Goal: Information Seeking & Learning: Learn about a topic

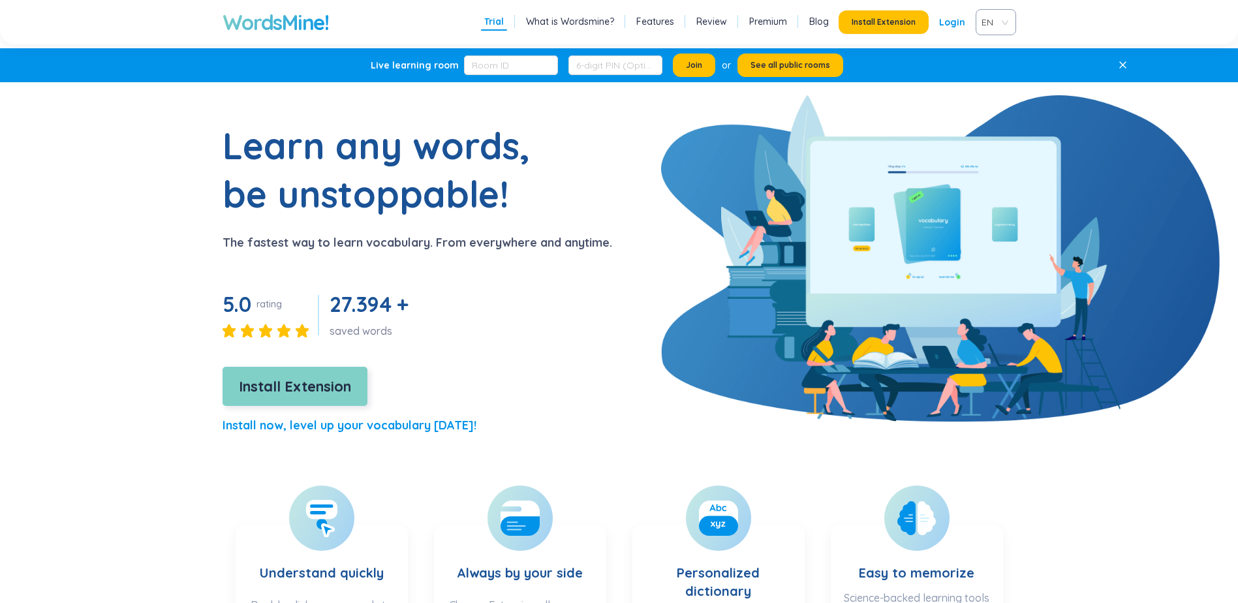
click at [275, 385] on span "Install Extension" at bounding box center [295, 386] width 112 height 23
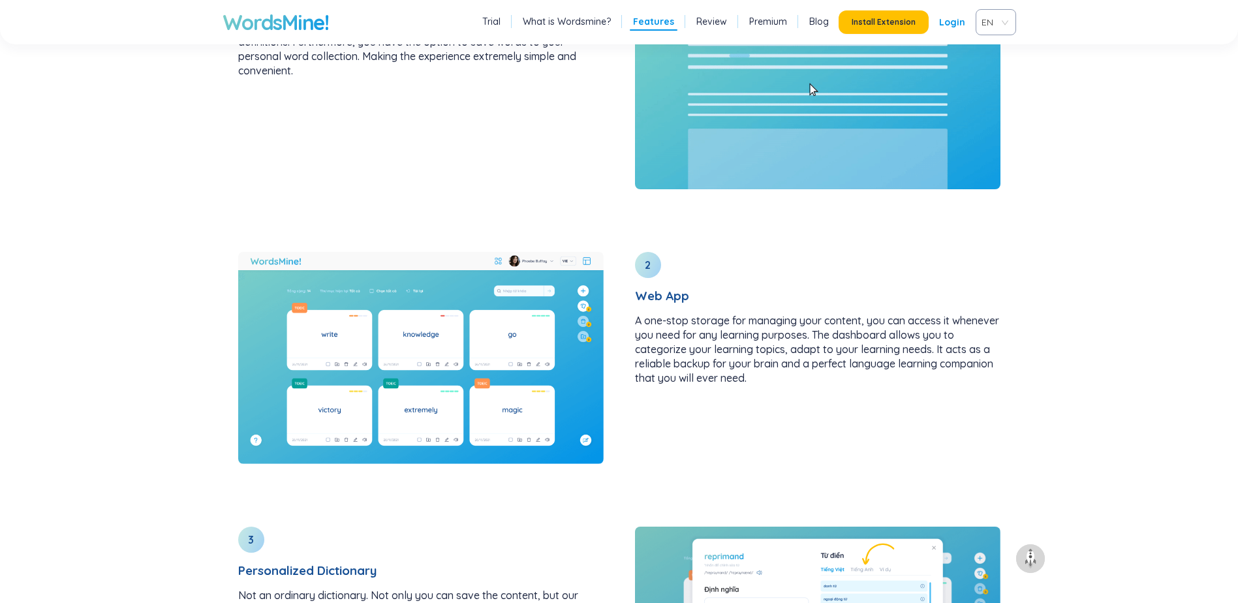
scroll to position [1741, 0]
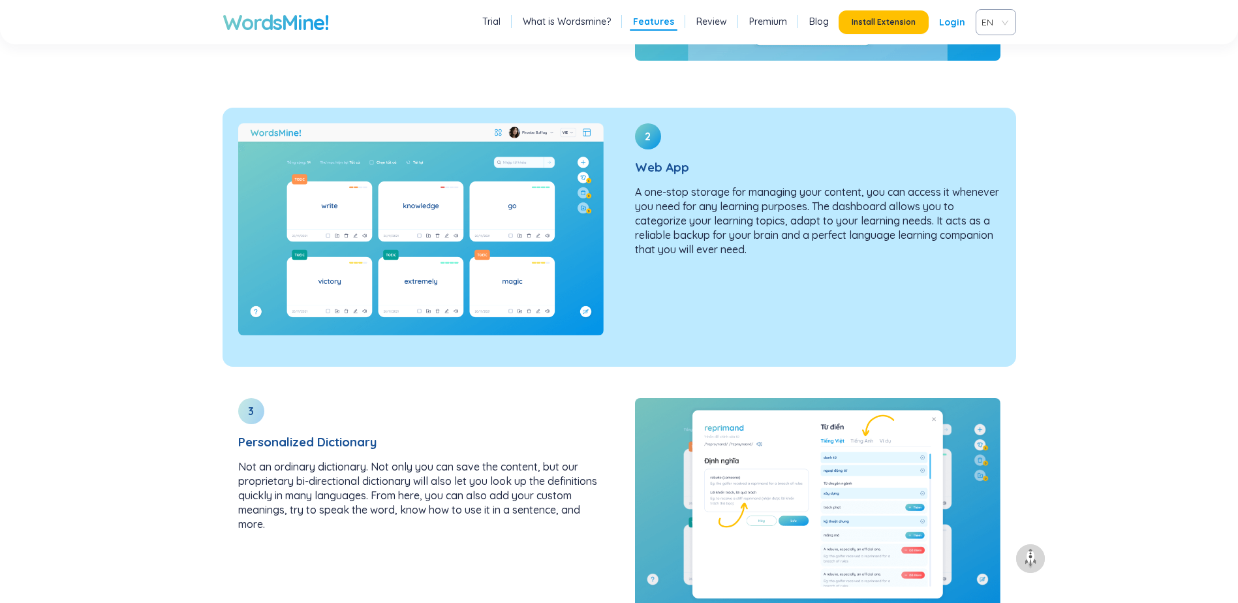
click at [346, 222] on img at bounding box center [421, 229] width 366 height 212
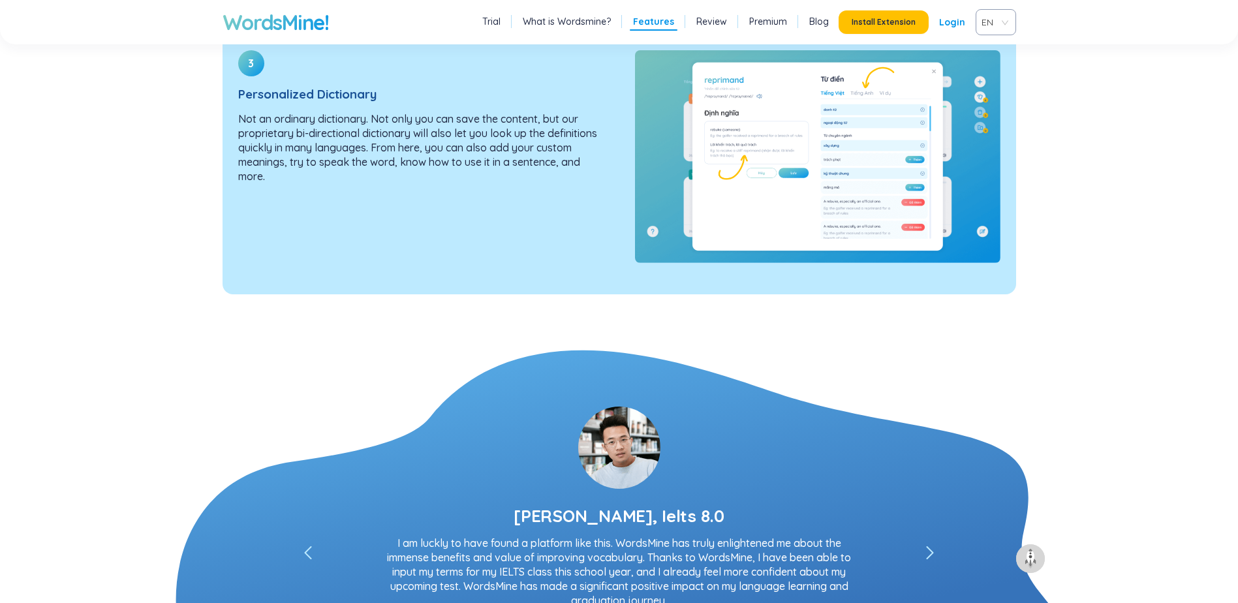
scroll to position [2263, 0]
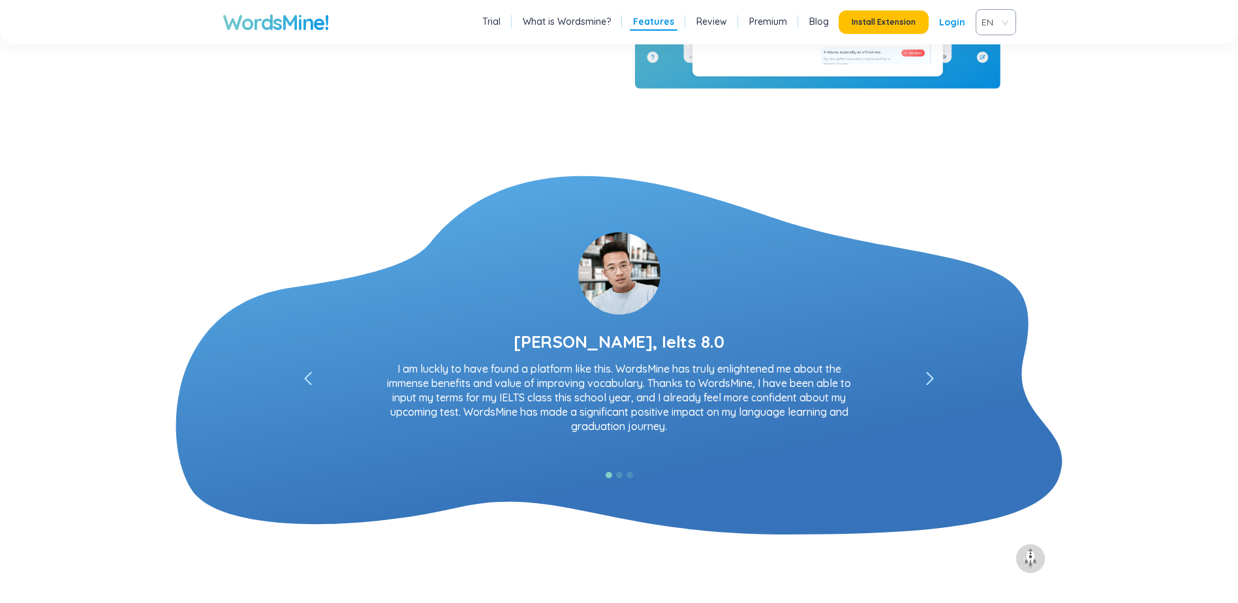
drag, startPoint x: 393, startPoint y: 365, endPoint x: 779, endPoint y: 410, distance: 389.0
click at [719, 422] on p "I absolutely love it! I never imagined that such an amazing platform for Englis…" at bounding box center [619, 405] width 483 height 86
click at [928, 379] on icon "left" at bounding box center [930, 378] width 8 height 13
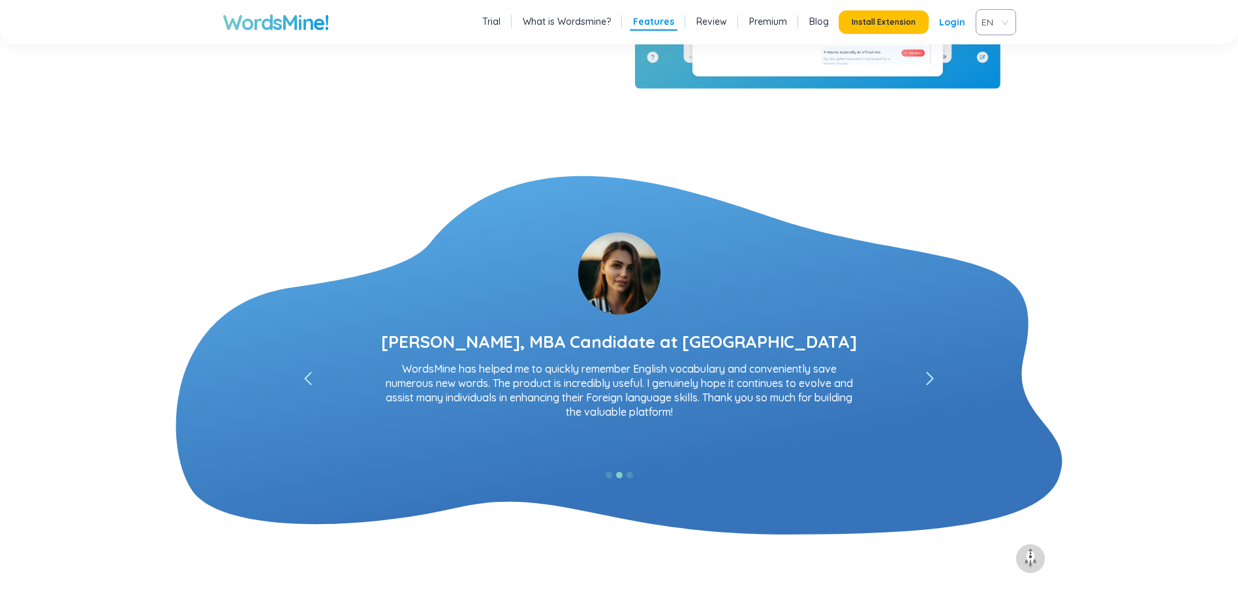
click at [928, 379] on icon "left" at bounding box center [930, 378] width 8 height 13
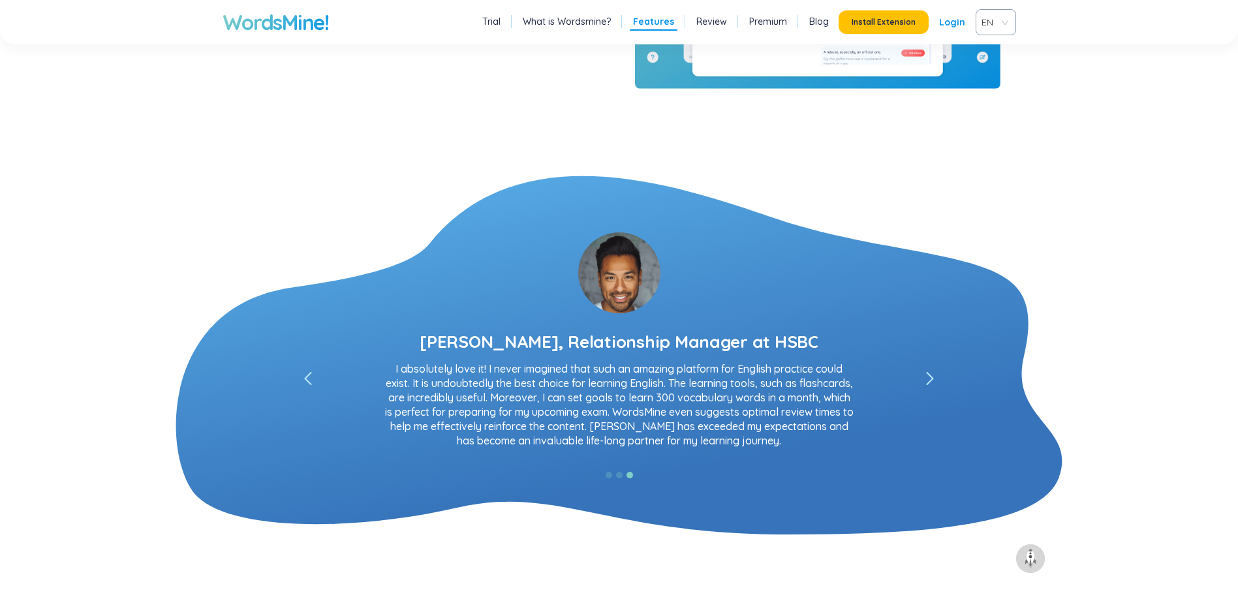
click at [928, 379] on icon "left" at bounding box center [930, 378] width 8 height 13
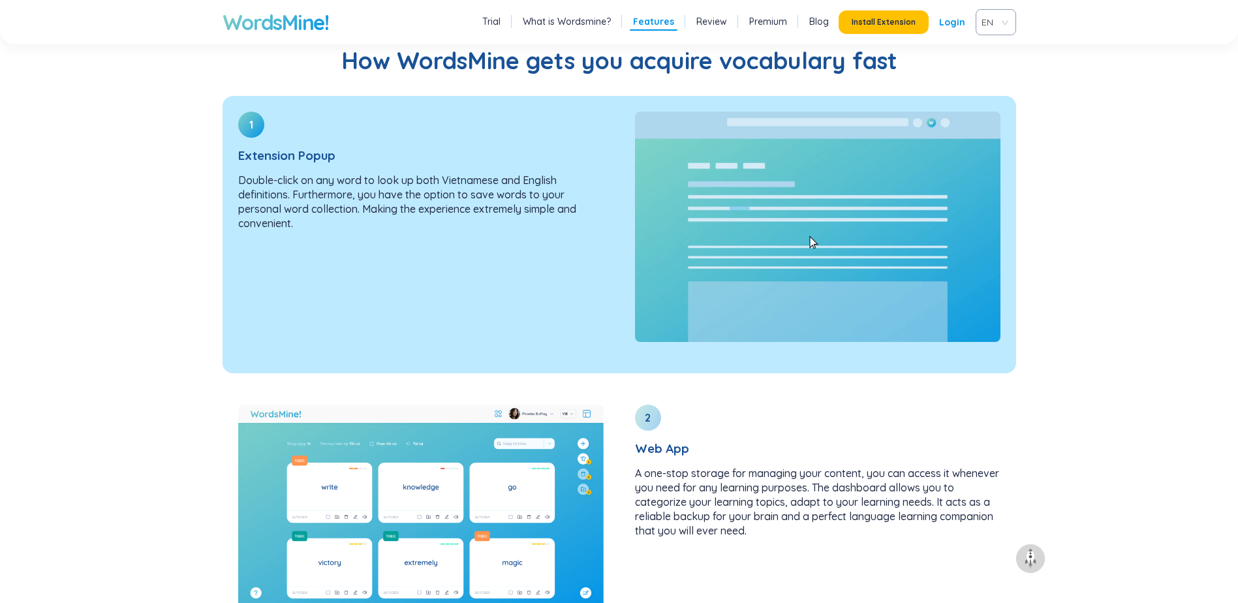
scroll to position [1392, 0]
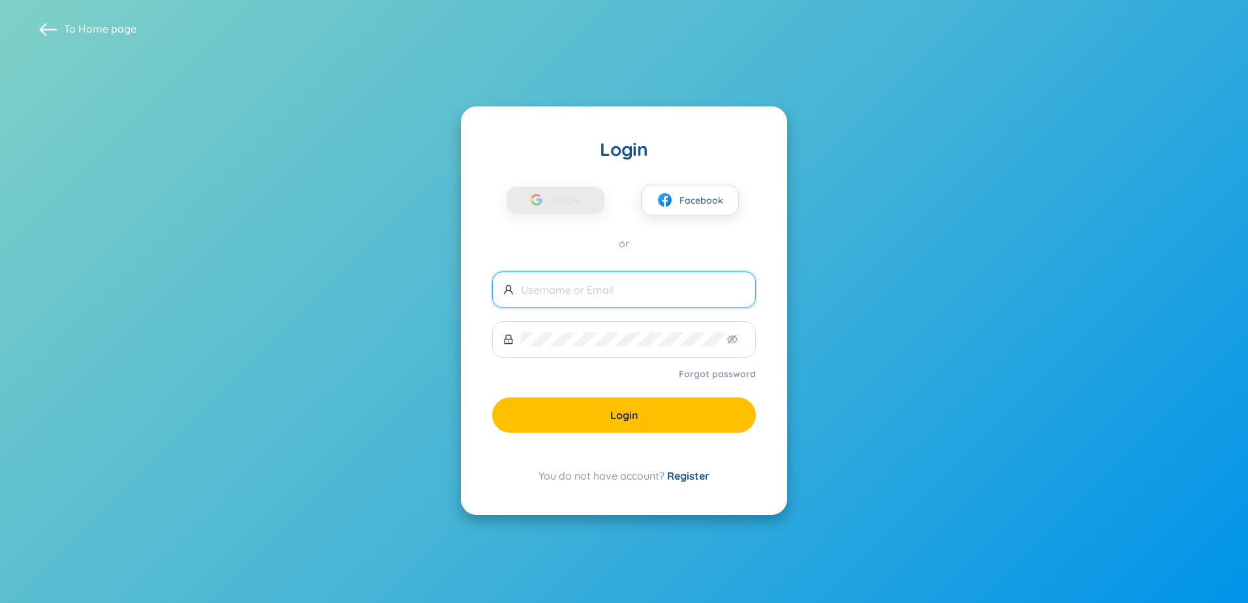
click at [574, 292] on input "text" at bounding box center [633, 290] width 224 height 14
type input "kiemsiwrr@yahoo.com"
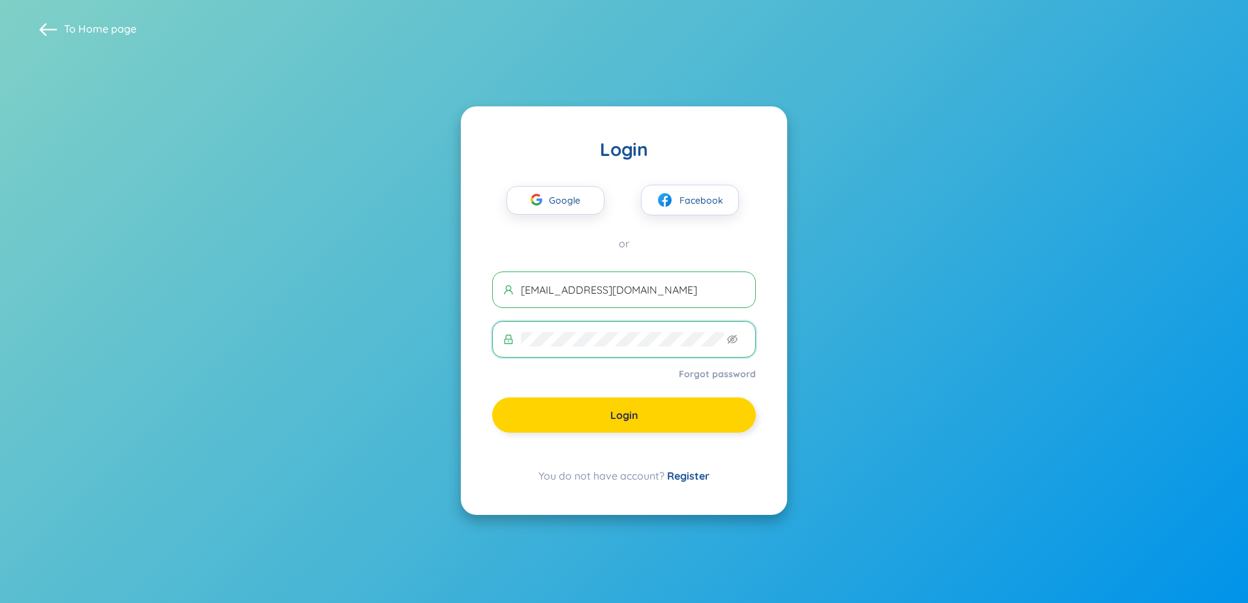
click at [614, 418] on span "Login" at bounding box center [624, 415] width 28 height 14
click at [625, 418] on span "Login" at bounding box center [624, 415] width 28 height 14
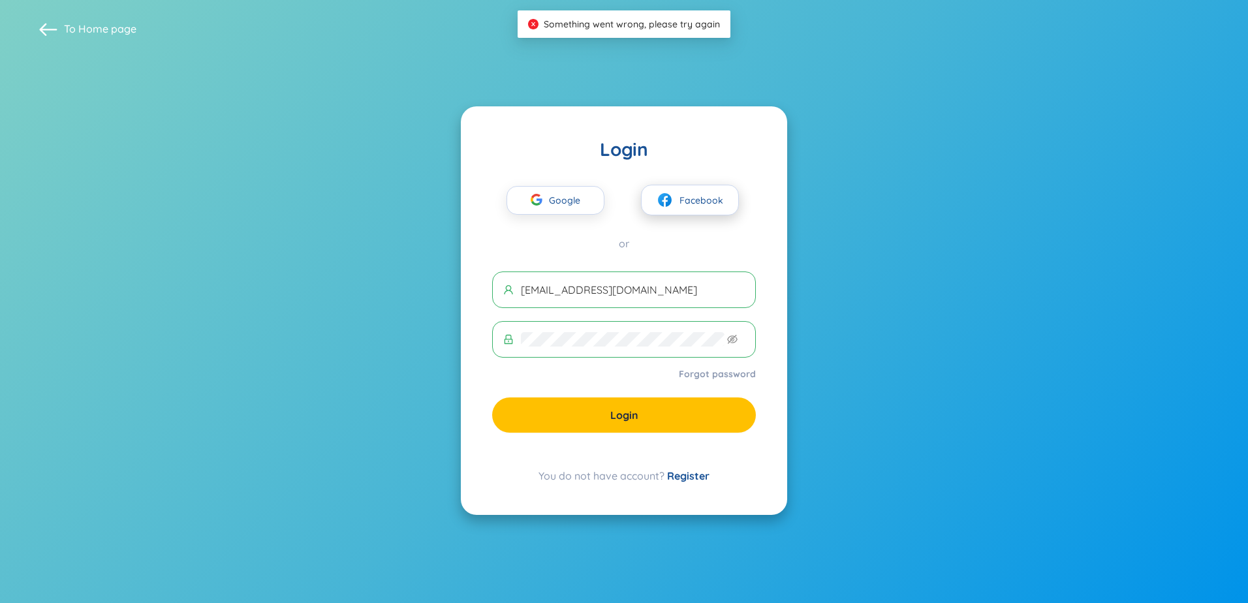
click at [684, 198] on span "Facebook" at bounding box center [701, 200] width 44 height 14
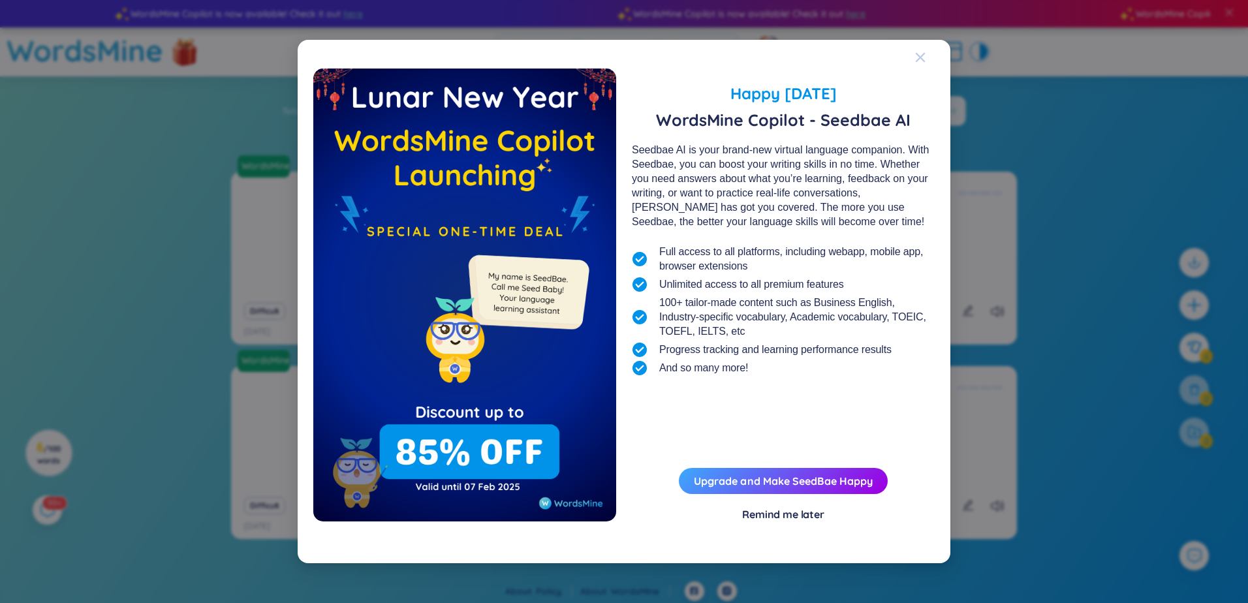
click at [922, 58] on icon "Close" at bounding box center [920, 57] width 10 height 10
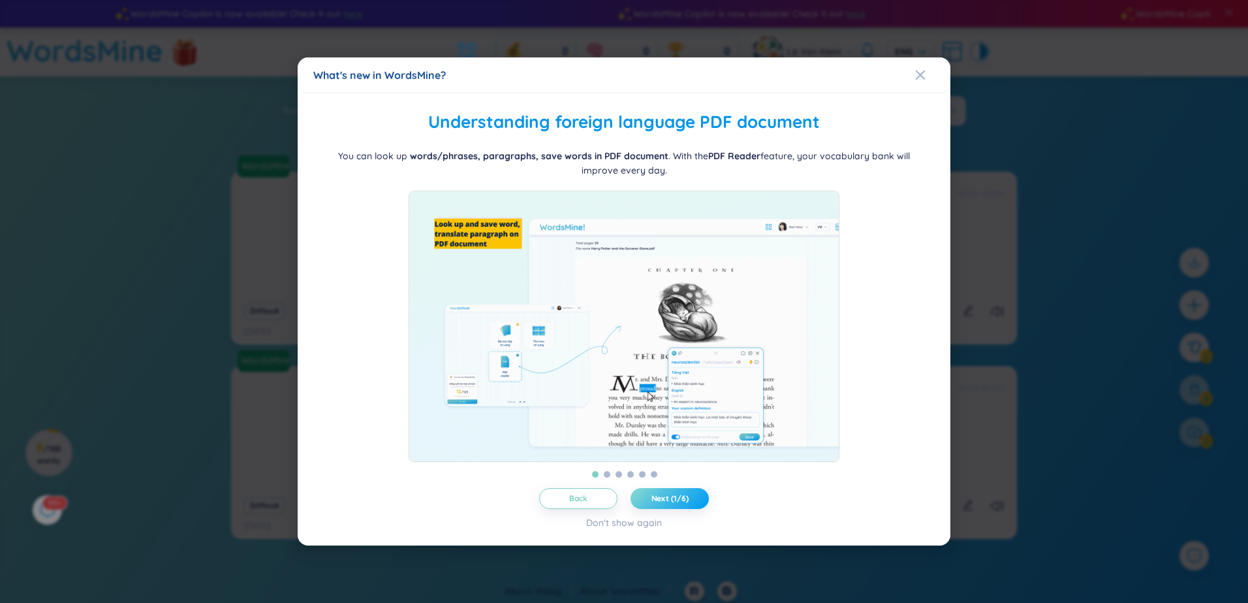
click at [676, 504] on span "Next (1/6)" at bounding box center [669, 498] width 37 height 10
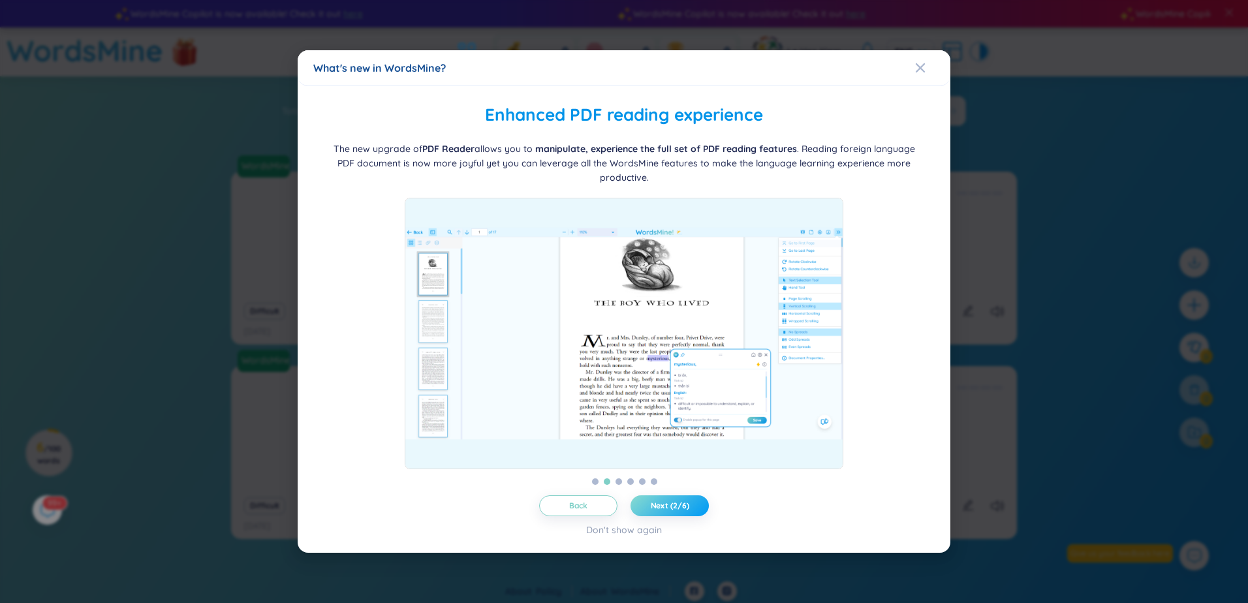
click at [676, 508] on span "Next (2/6)" at bounding box center [670, 506] width 39 height 10
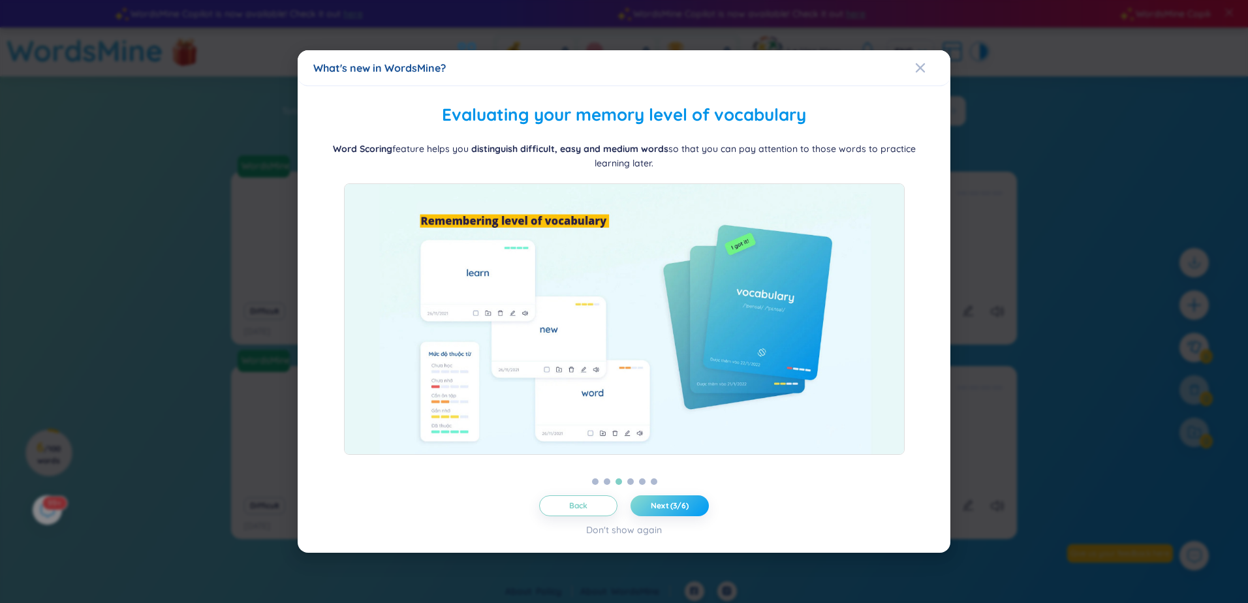
click at [676, 508] on span "Next (3/6)" at bounding box center [670, 506] width 38 height 10
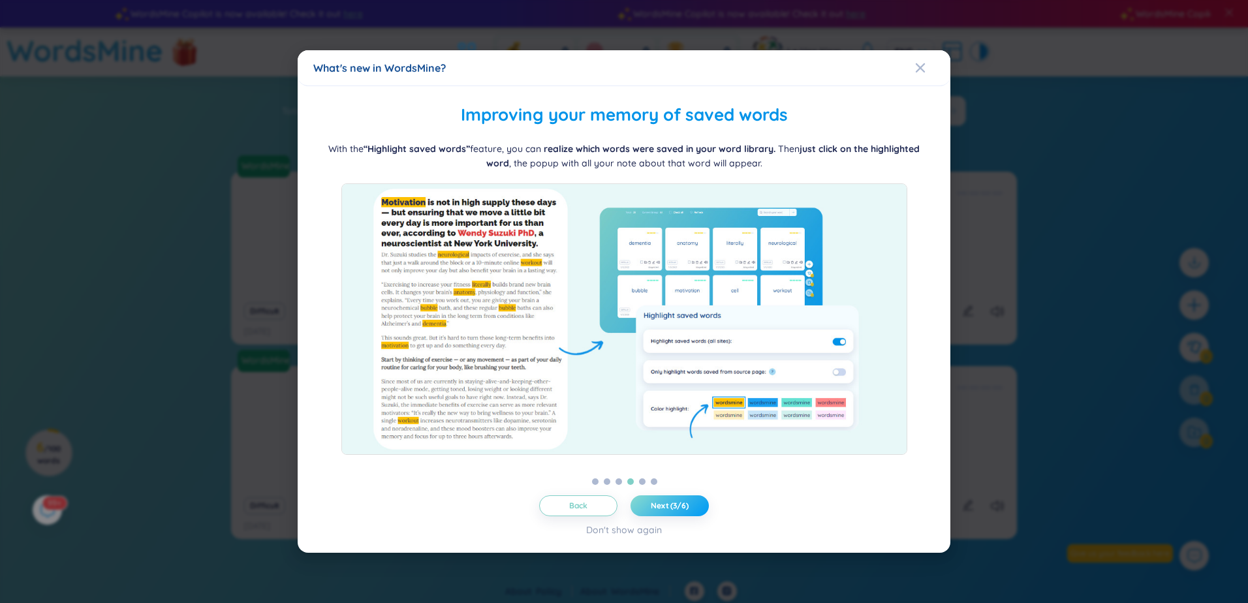
click at [676, 508] on span "Next (3/6)" at bounding box center [670, 506] width 38 height 10
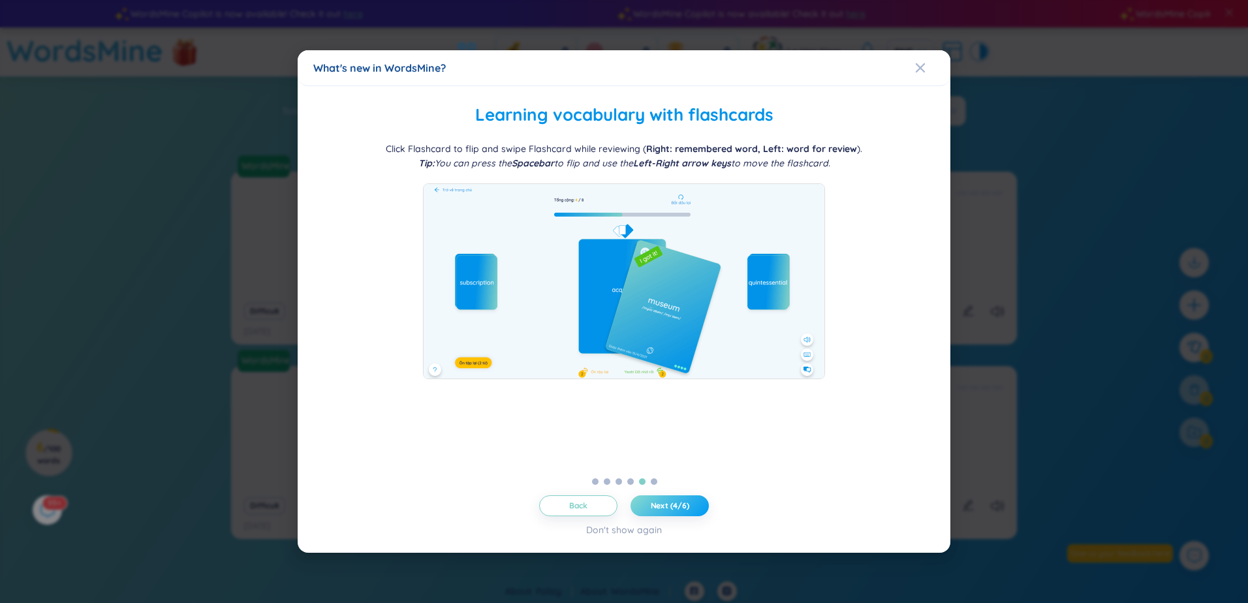
click at [676, 508] on span "Next (4/6)" at bounding box center [670, 506] width 39 height 10
click at [674, 508] on span "Next (5/6)" at bounding box center [670, 506] width 39 height 10
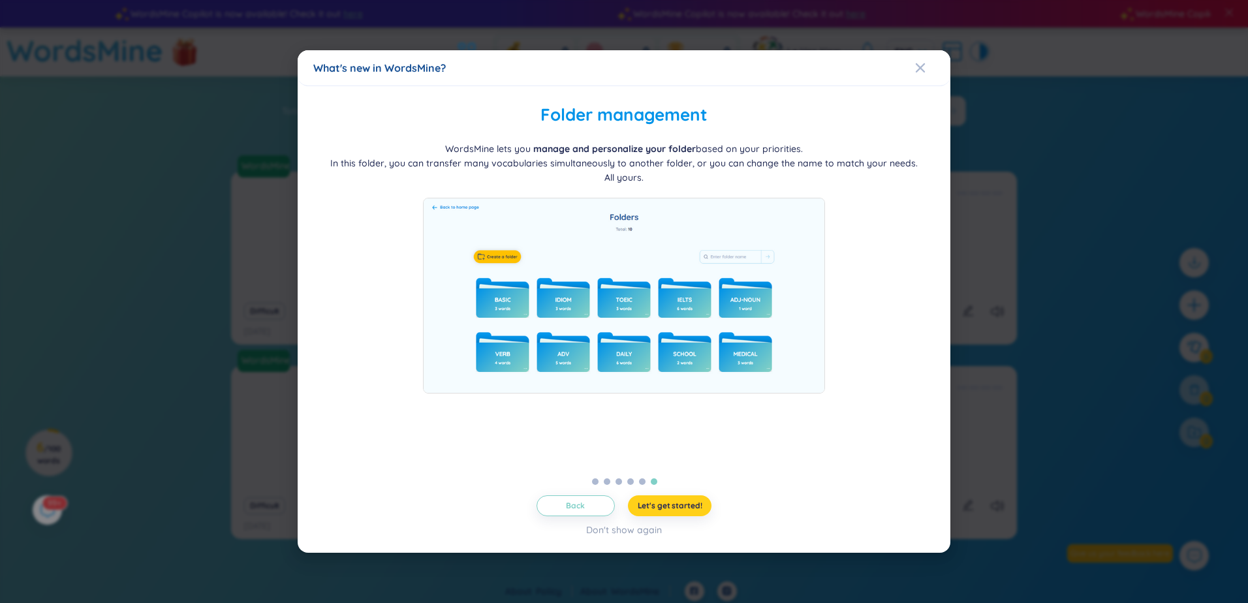
click at [673, 508] on span "Let's get started!" at bounding box center [670, 506] width 65 height 10
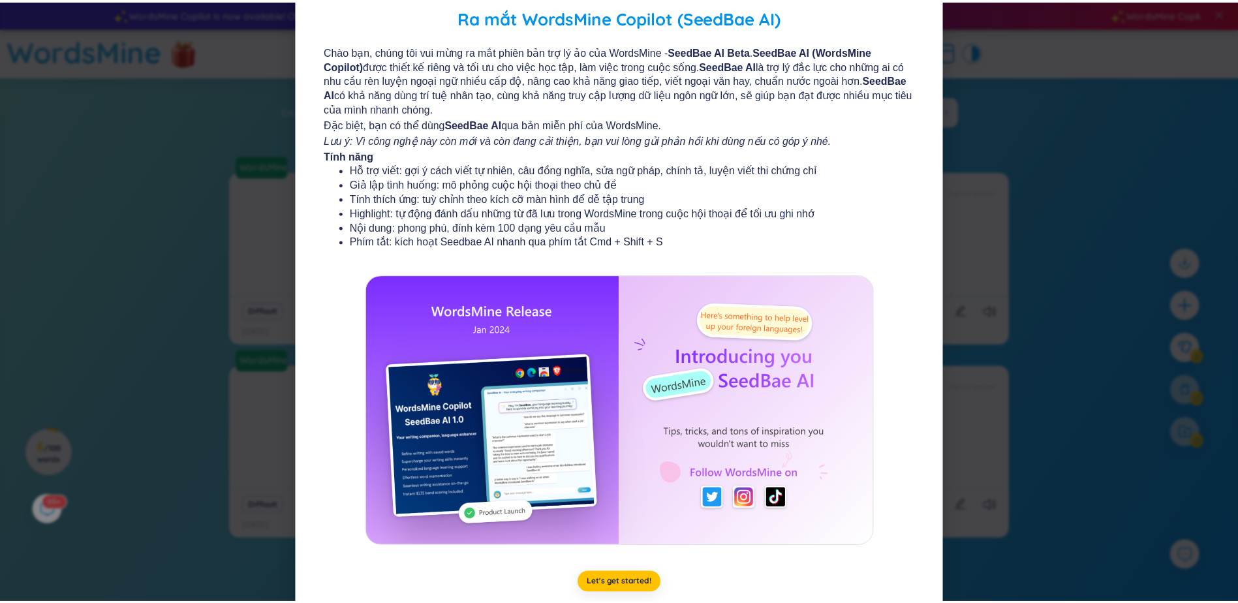
scroll to position [74, 0]
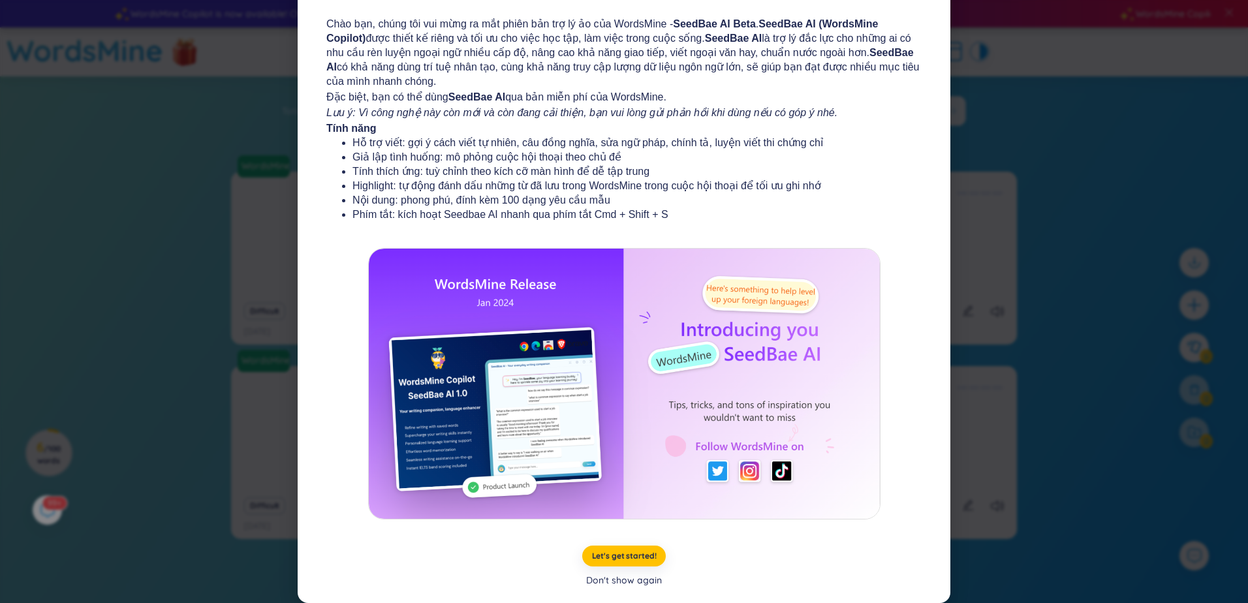
click at [632, 582] on div "Don't show again" at bounding box center [624, 580] width 76 height 14
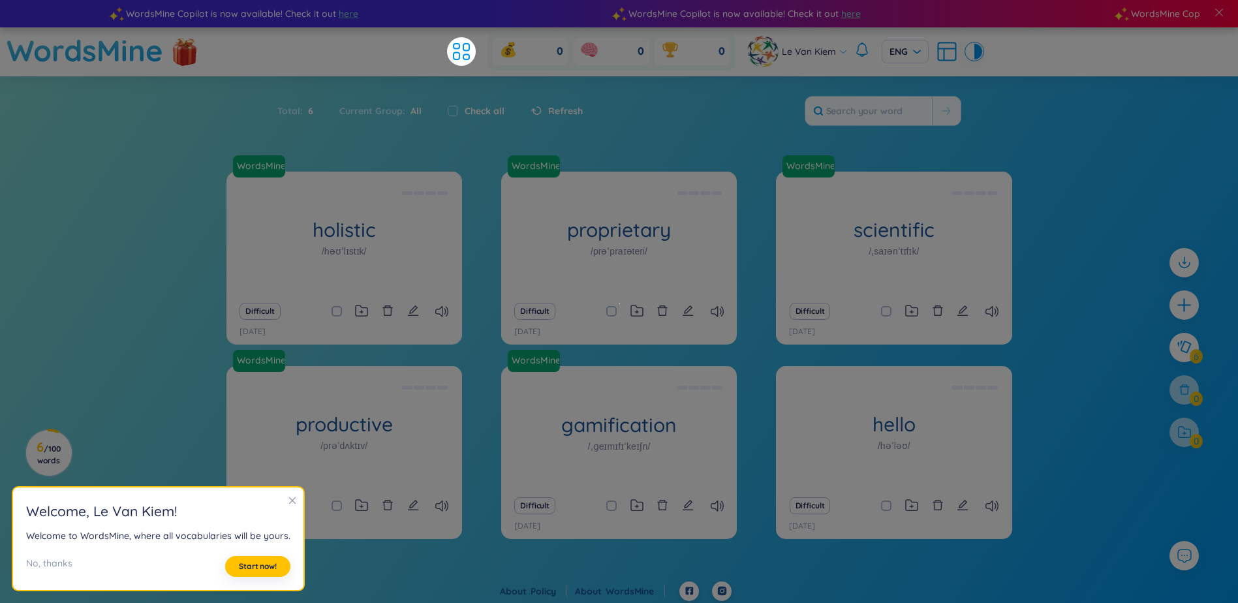
click at [288, 501] on icon "close" at bounding box center [292, 500] width 9 height 9
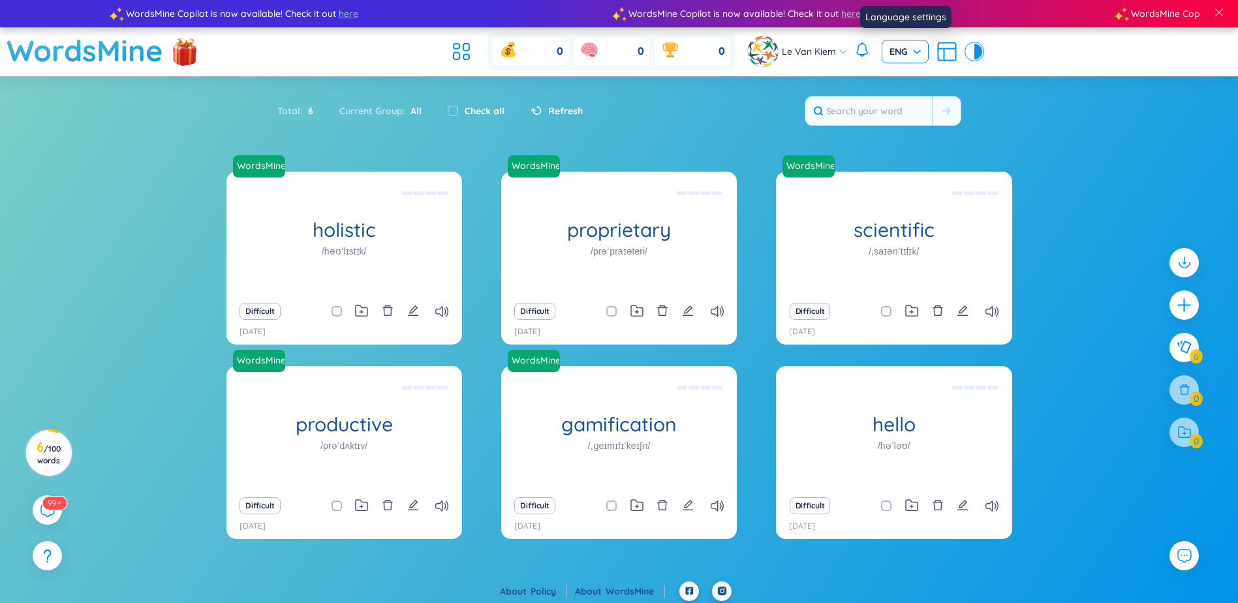
click at [918, 52] on span "ENG" at bounding box center [905, 51] width 31 height 13
click at [901, 75] on div "VIE" at bounding box center [904, 79] width 31 height 14
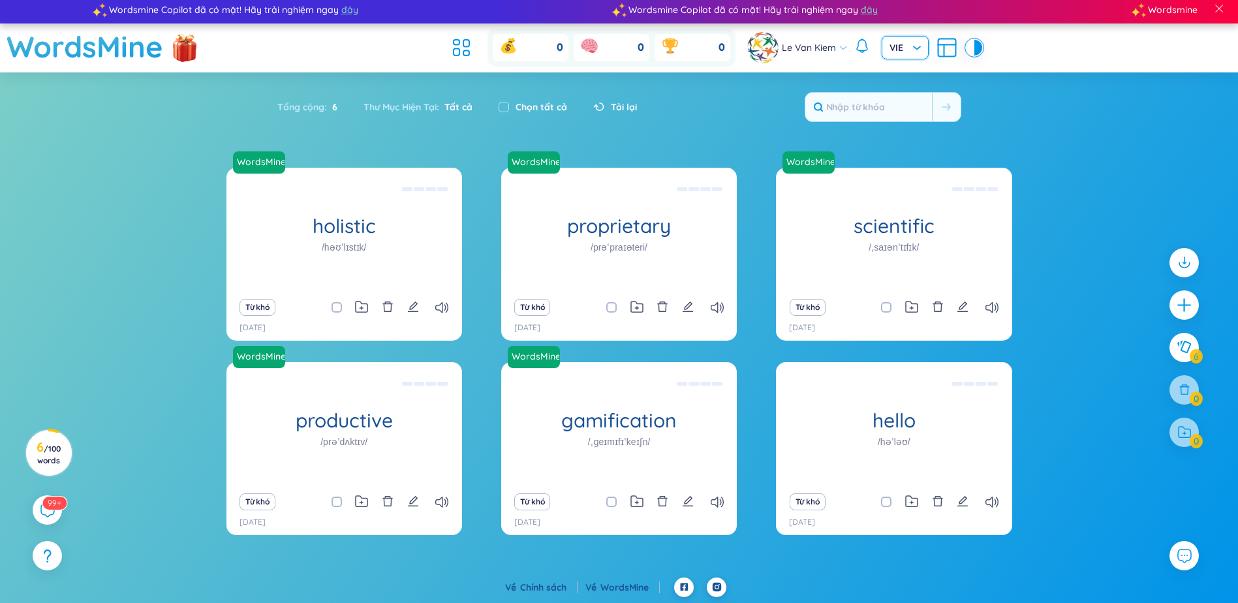
scroll to position [5, 0]
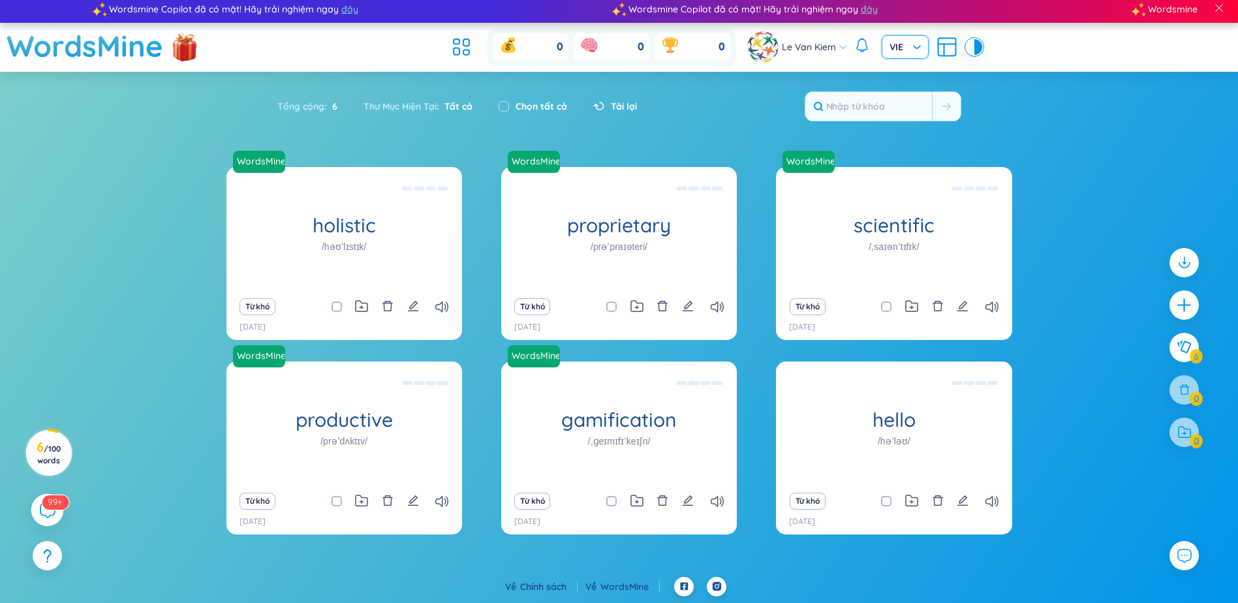
click at [47, 512] on icon at bounding box center [47, 510] width 16 height 16
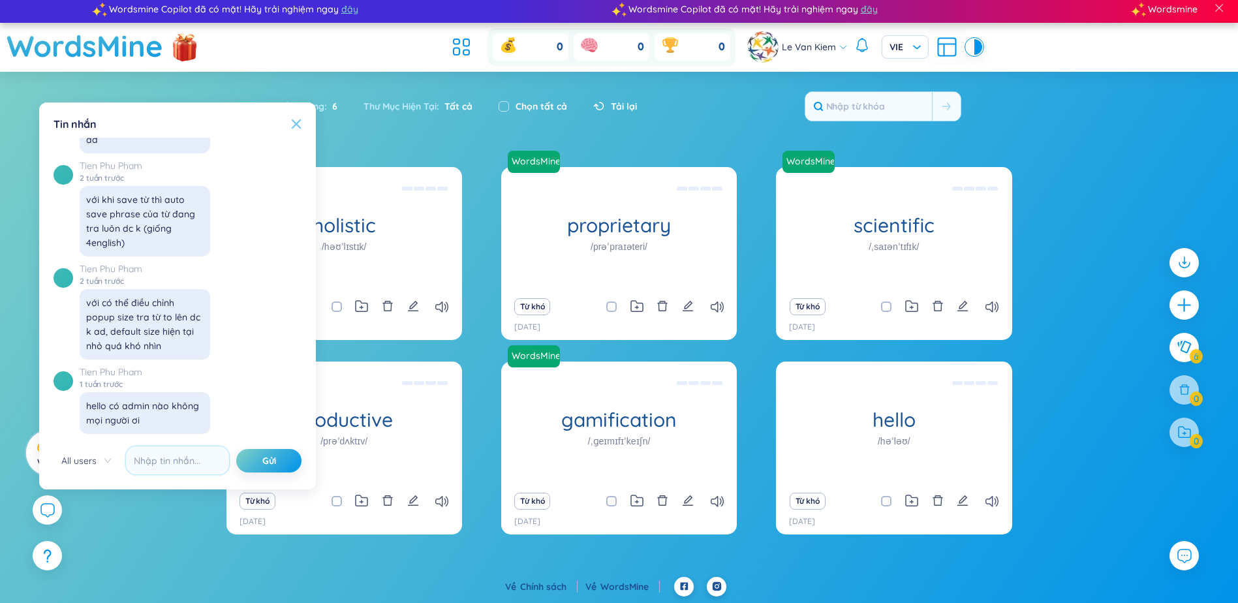
click at [294, 119] on icon at bounding box center [296, 124] width 10 height 10
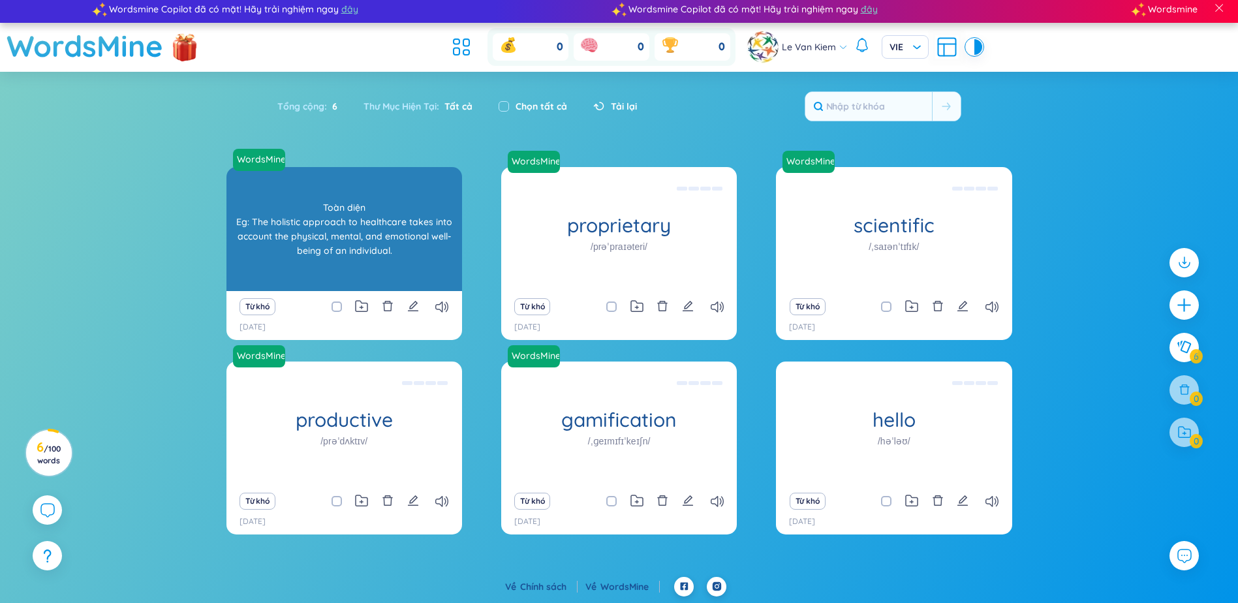
click at [352, 243] on div "Toàn diện Eg: The holistic approach to healthcare takes into account the physic…" at bounding box center [344, 228] width 223 height 117
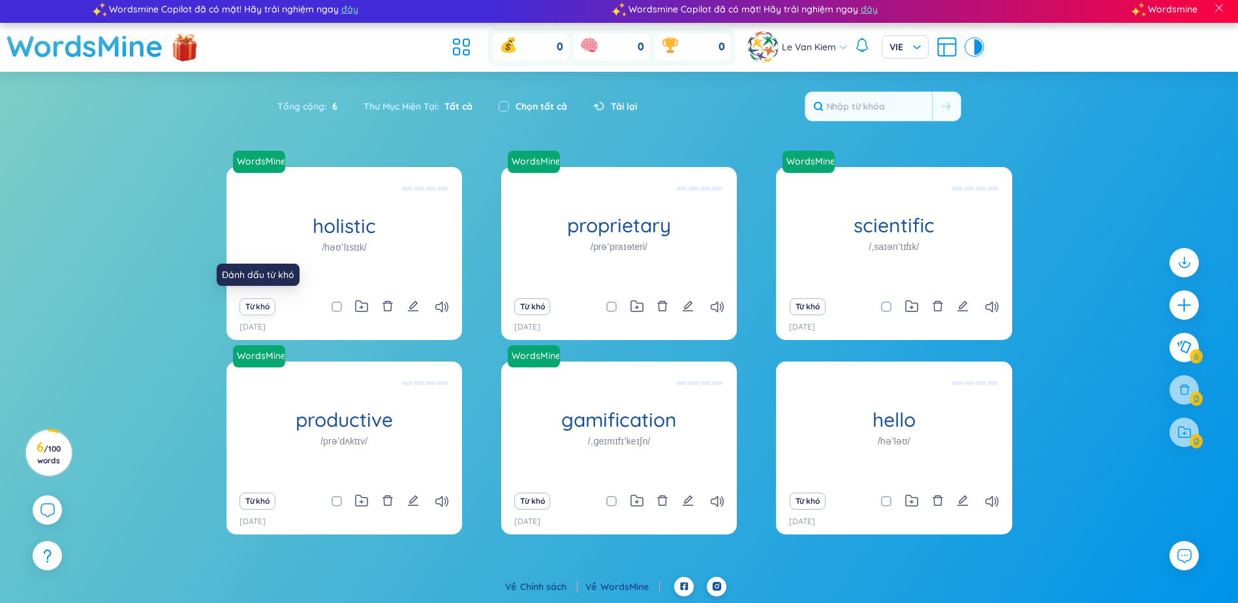
click at [263, 306] on button "Từ khó" at bounding box center [258, 306] width 36 height 17
click at [252, 306] on button "Từ khó" at bounding box center [258, 306] width 36 height 17
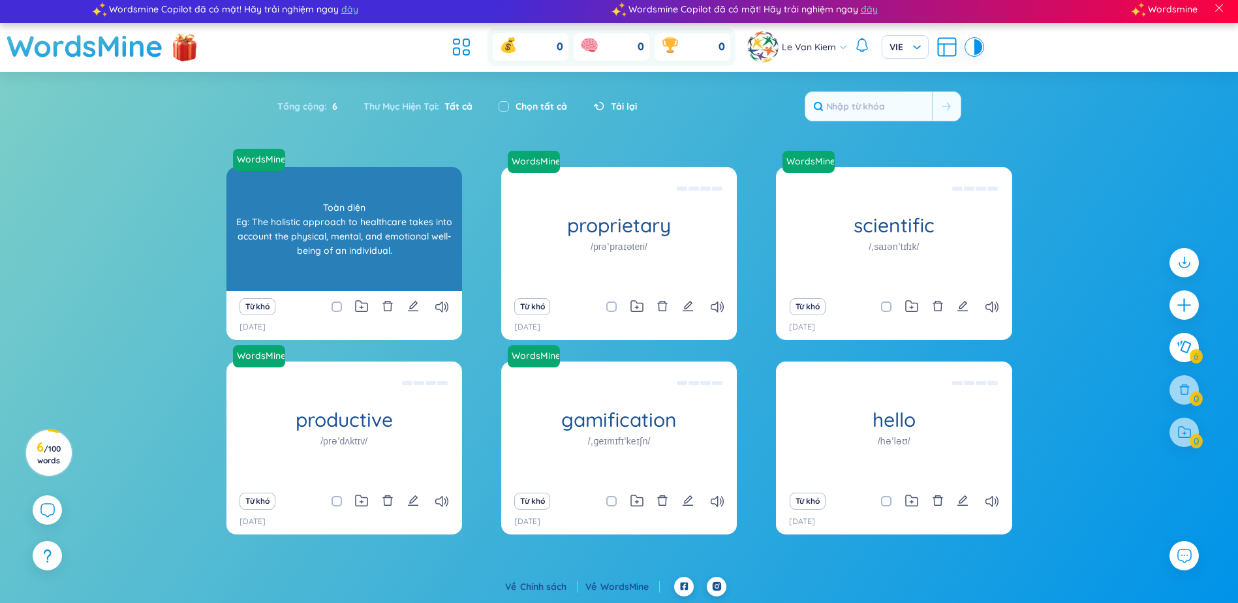
click at [367, 227] on div "Toàn diện Eg: The holistic approach to healthcare takes into account the physic…" at bounding box center [344, 228] width 223 height 117
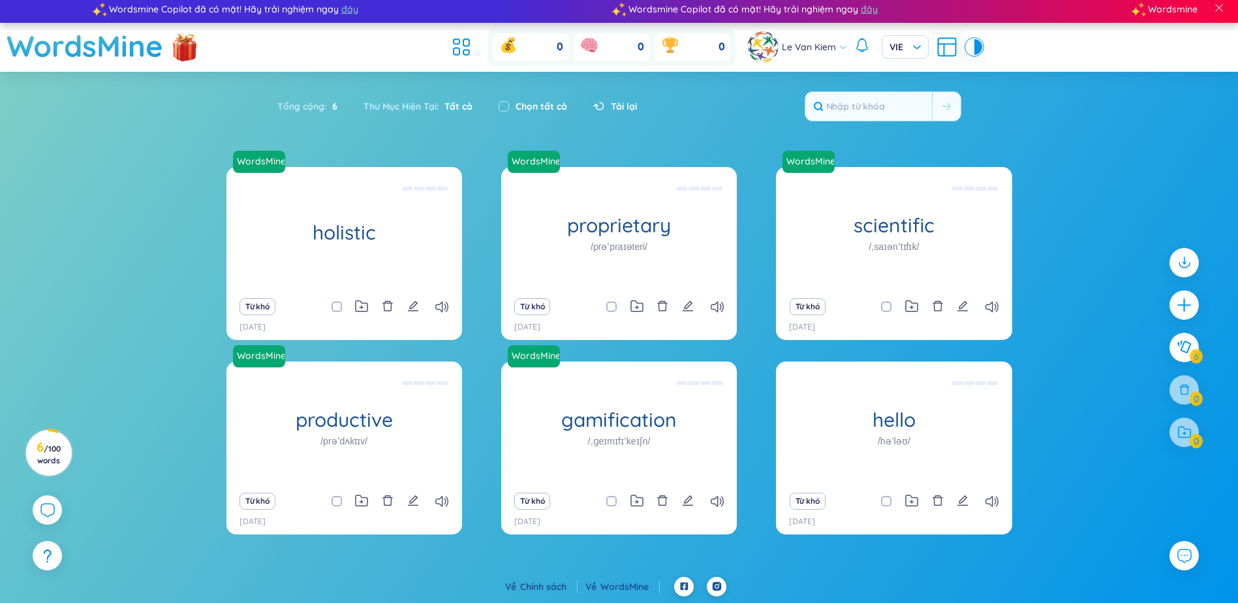
click at [602, 106] on icon at bounding box center [598, 106] width 11 height 8
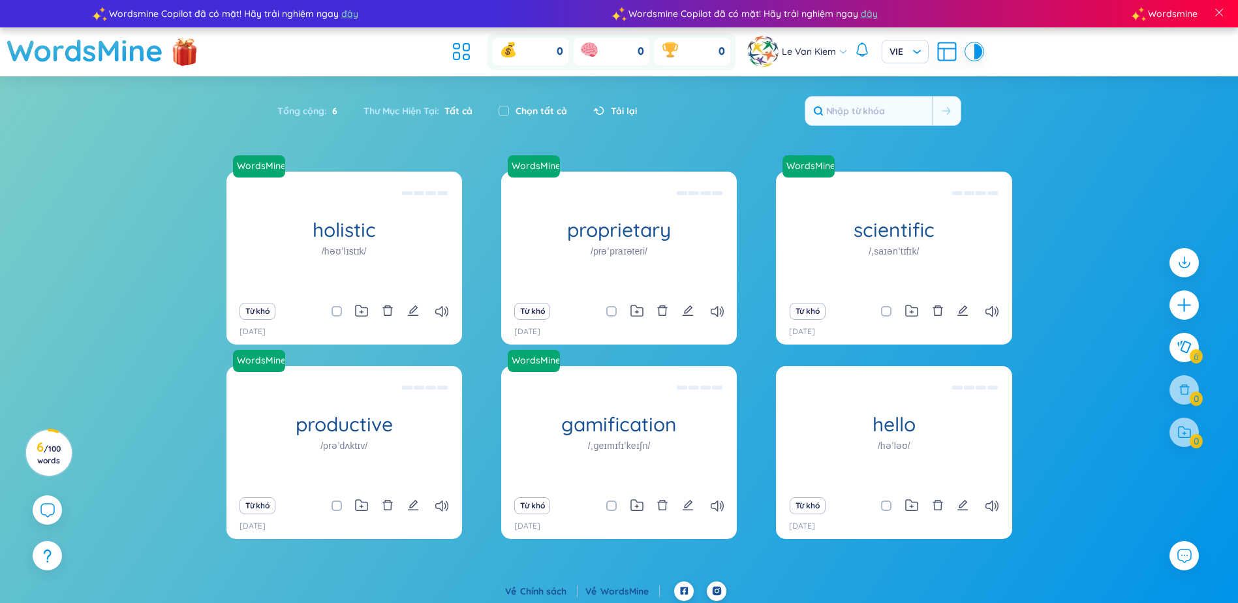
scroll to position [5, 0]
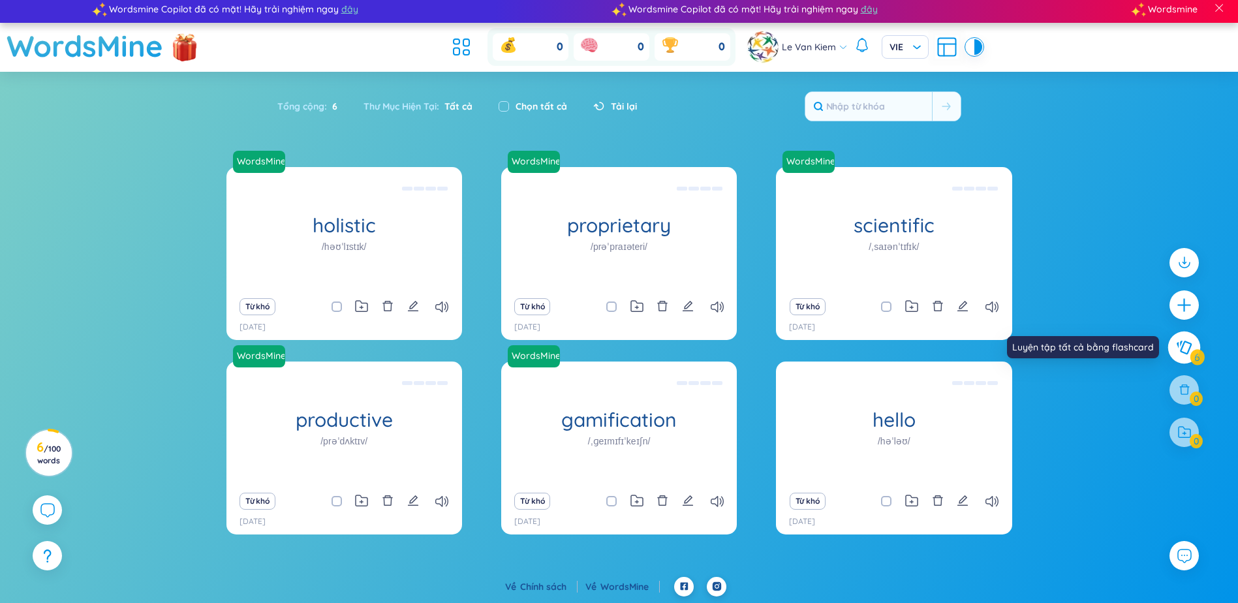
click at [1179, 349] on icon at bounding box center [1184, 347] width 16 height 14
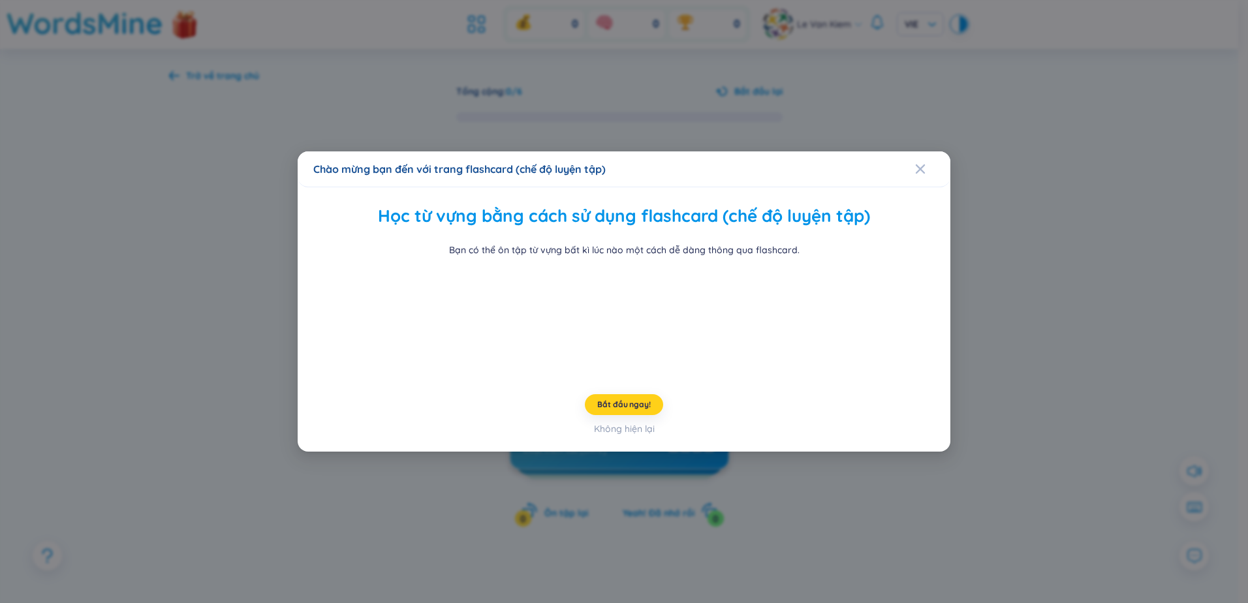
click at [647, 410] on span "Bắt đầu ngay!" at bounding box center [623, 404] width 53 height 10
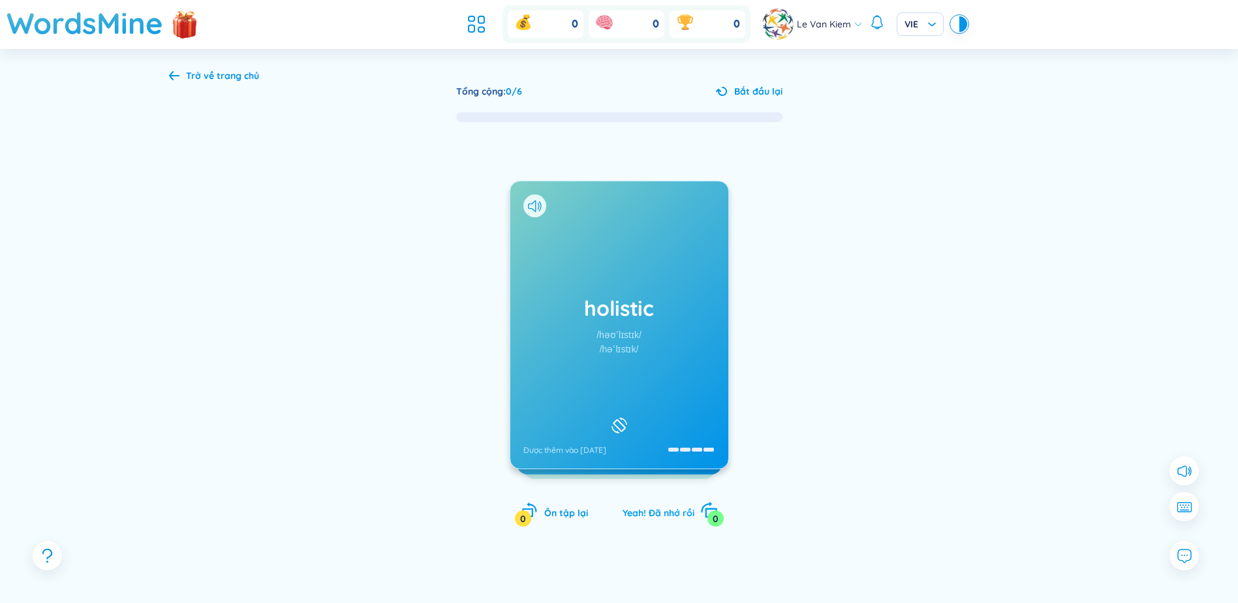
click at [664, 516] on span "Yeah! Đã nhớ rồi" at bounding box center [659, 513] width 72 height 12
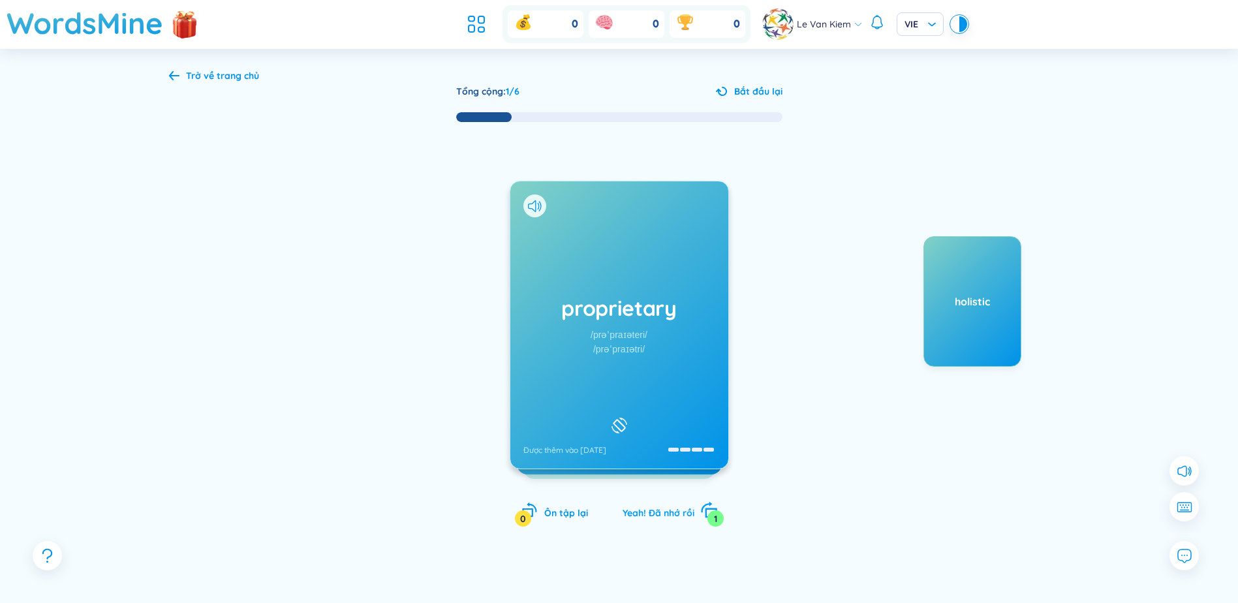
click at [664, 512] on span "Yeah! Đã nhớ rồi" at bounding box center [659, 513] width 72 height 12
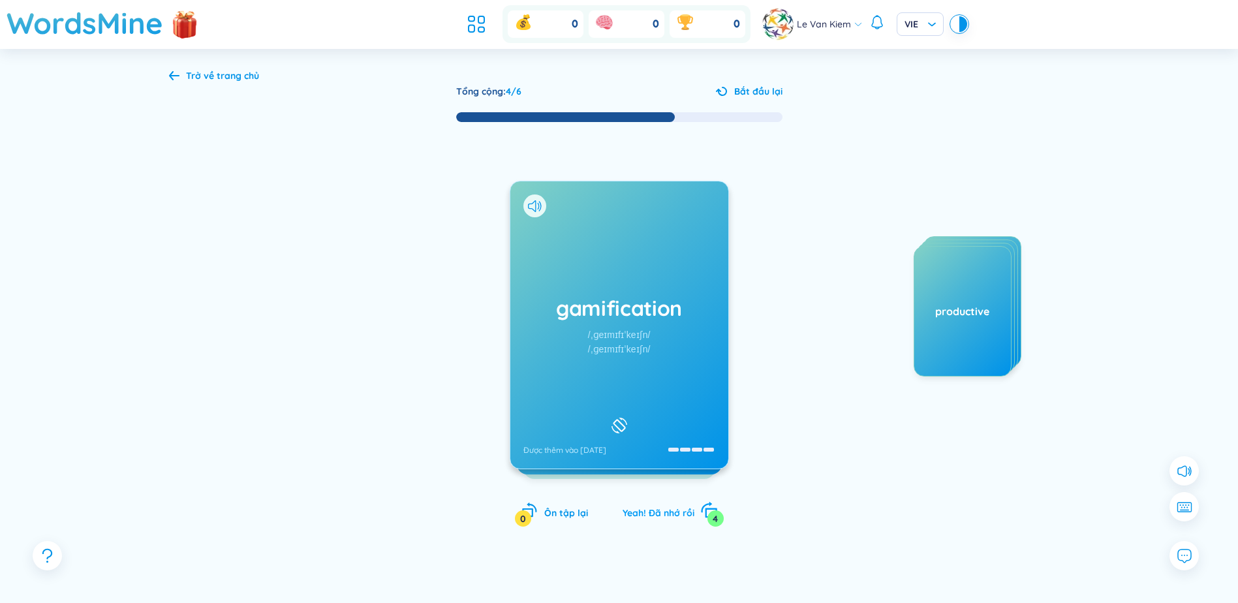
click at [664, 512] on span "Yeah! Đã nhớ rồi" at bounding box center [659, 513] width 72 height 12
click at [200, 77] on div "Trở về trang chủ" at bounding box center [222, 76] width 73 height 14
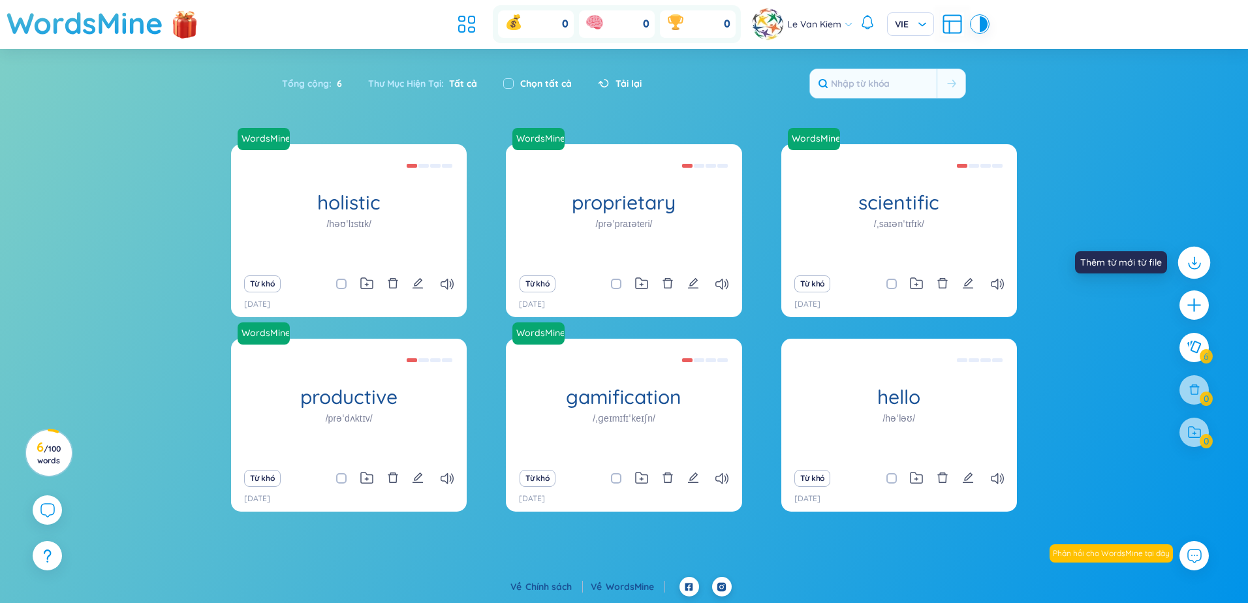
click at [1200, 265] on icon at bounding box center [1193, 262] width 17 height 17
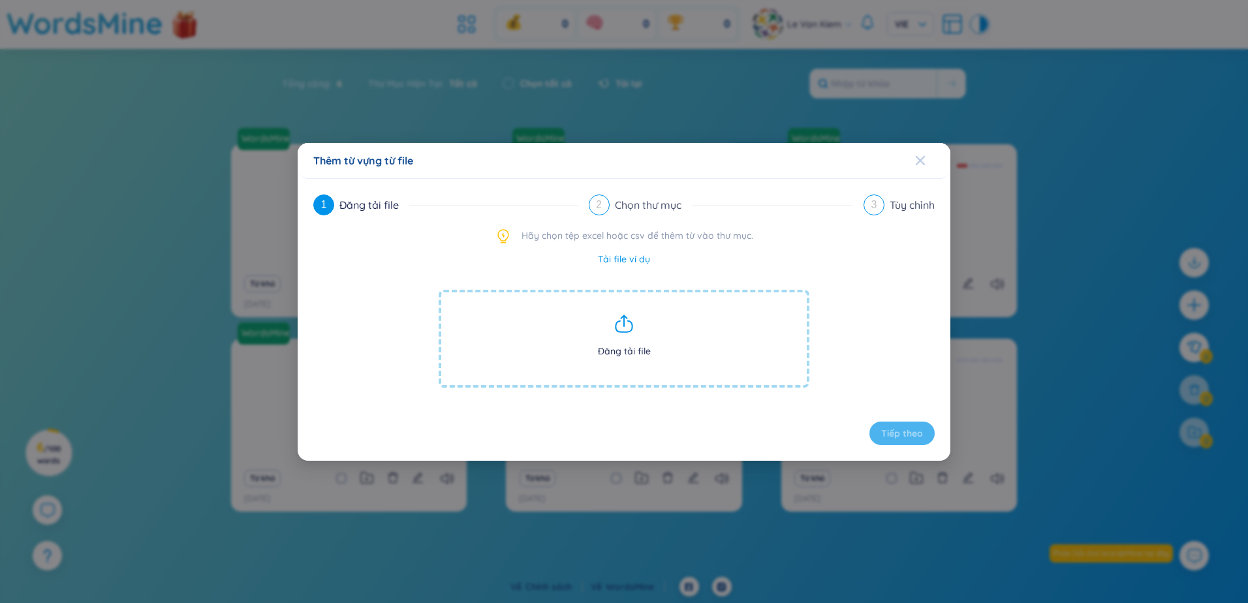
click at [928, 157] on span "Close" at bounding box center [932, 160] width 35 height 35
